Goal: Find specific fact: Find contact information

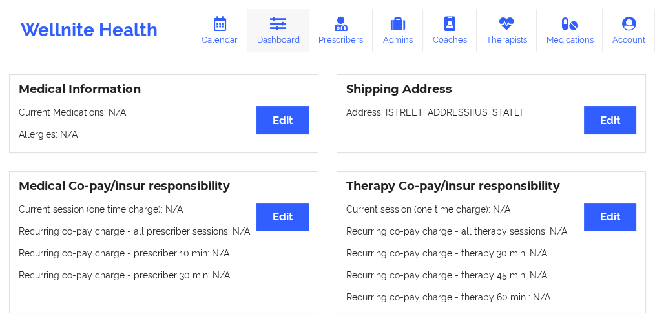
drag, startPoint x: 0, startPoint y: 0, endPoint x: 280, endPoint y: 39, distance: 282.3
click at [280, 39] on link "Dashboard" at bounding box center [278, 30] width 62 height 43
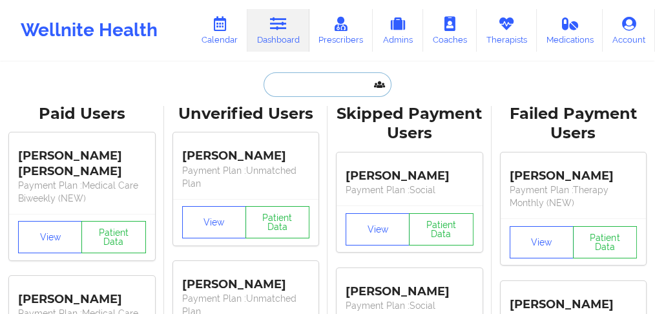
click at [333, 81] on input "text" at bounding box center [327, 84] width 128 height 25
paste input "[PERSON_NAME]"
type input "[PERSON_NAME]"
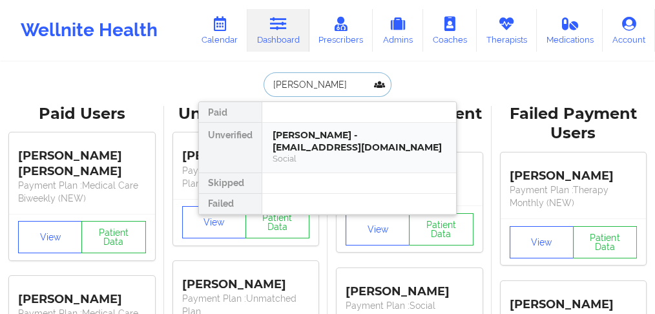
click at [302, 146] on div "[PERSON_NAME] - [EMAIL_ADDRESS][DOMAIN_NAME]" at bounding box center [358, 141] width 173 height 24
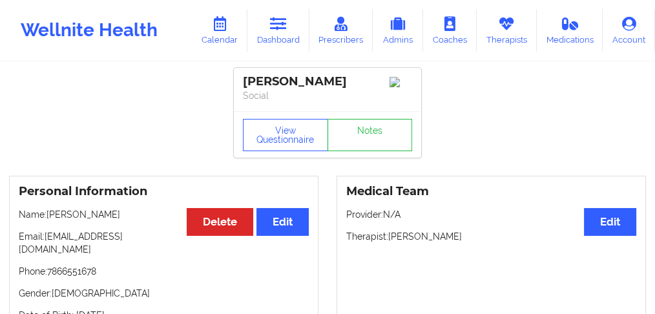
click at [58, 265] on p "Phone: [PHONE_NUMBER]" at bounding box center [164, 271] width 290 height 13
copy p "7866551678"
click at [287, 39] on link "Dashboard" at bounding box center [278, 30] width 62 height 43
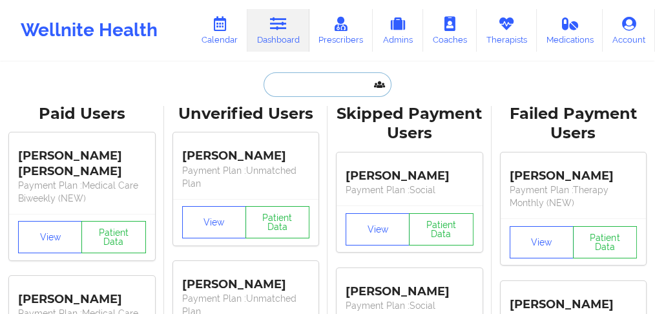
click at [296, 84] on input "text" at bounding box center [327, 84] width 128 height 25
paste input "[PERSON_NAME]"
type input "[PERSON_NAME]"
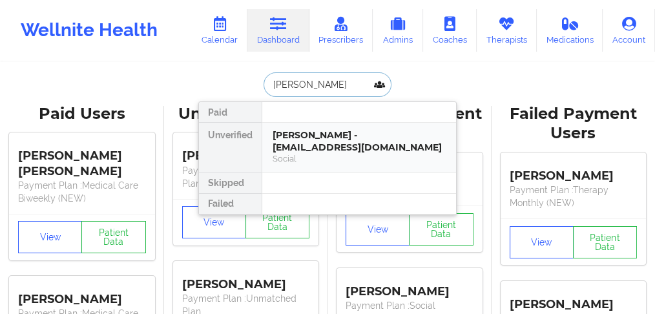
click at [300, 139] on div "[PERSON_NAME] - [EMAIL_ADDRESS][DOMAIN_NAME]" at bounding box center [358, 141] width 173 height 24
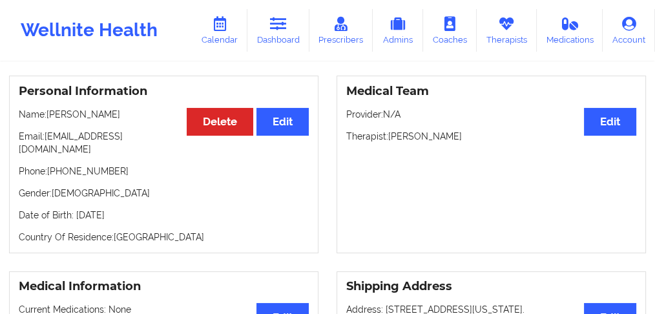
scroll to position [86, 0]
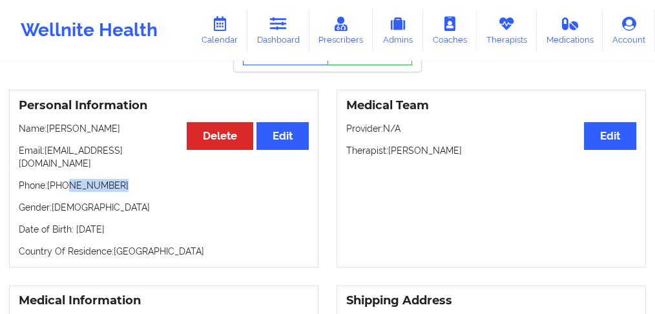
drag, startPoint x: 126, startPoint y: 176, endPoint x: 67, endPoint y: 176, distance: 58.8
click at [67, 179] on p "Phone: [PHONE_NUMBER]" at bounding box center [164, 185] width 290 height 13
click at [135, 201] on p "Gender: [DEMOGRAPHIC_DATA]" at bounding box center [164, 207] width 290 height 13
drag, startPoint x: 125, startPoint y: 178, endPoint x: 149, endPoint y: 134, distance: 50.6
click at [53, 179] on p "Phone: [PHONE_NUMBER]" at bounding box center [164, 185] width 290 height 13
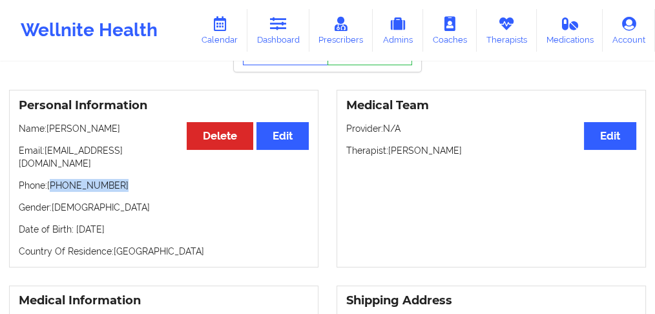
copy p "[PHONE_NUMBER]"
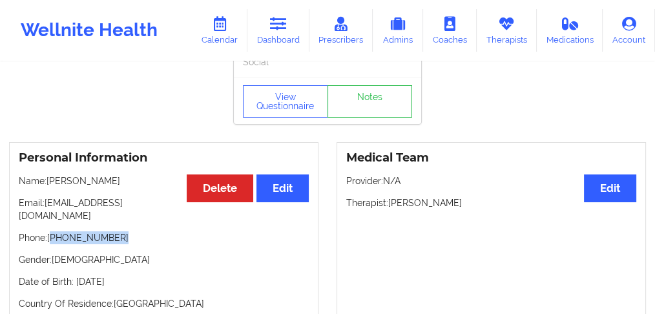
scroll to position [0, 0]
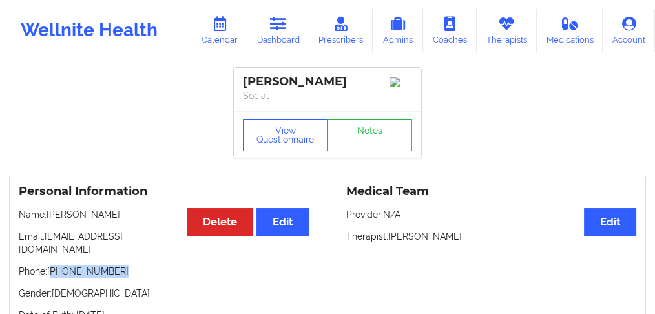
click at [281, 37] on link "Dashboard" at bounding box center [278, 30] width 62 height 43
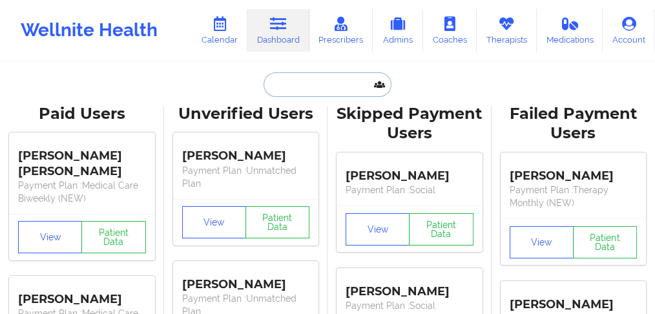
click at [286, 87] on input "text" at bounding box center [327, 84] width 128 height 25
paste input "[PERSON_NAME]"
type input "[PERSON_NAME]"
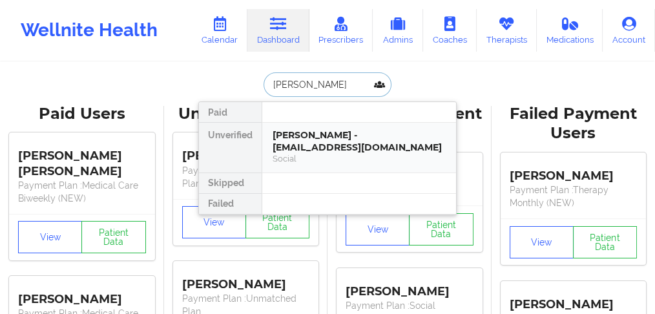
click at [302, 140] on div "[PERSON_NAME] - [EMAIL_ADDRESS][DOMAIN_NAME]" at bounding box center [358, 141] width 173 height 24
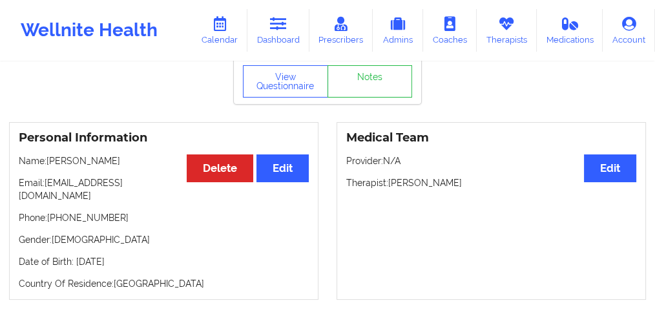
scroll to position [43, 0]
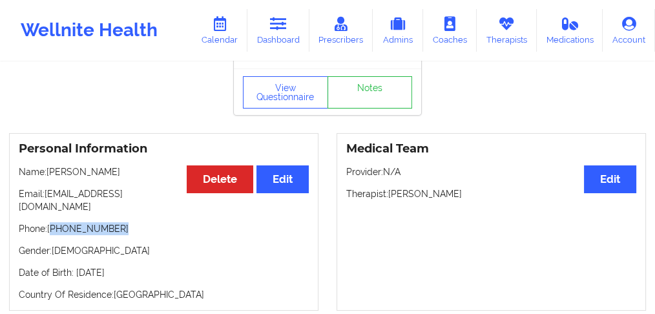
drag, startPoint x: 119, startPoint y: 220, endPoint x: 51, endPoint y: 220, distance: 67.8
click at [51, 222] on p "Phone: [PHONE_NUMBER]" at bounding box center [164, 228] width 290 height 13
copy p "[PHONE_NUMBER]"
